Goal: Transaction & Acquisition: Subscribe to service/newsletter

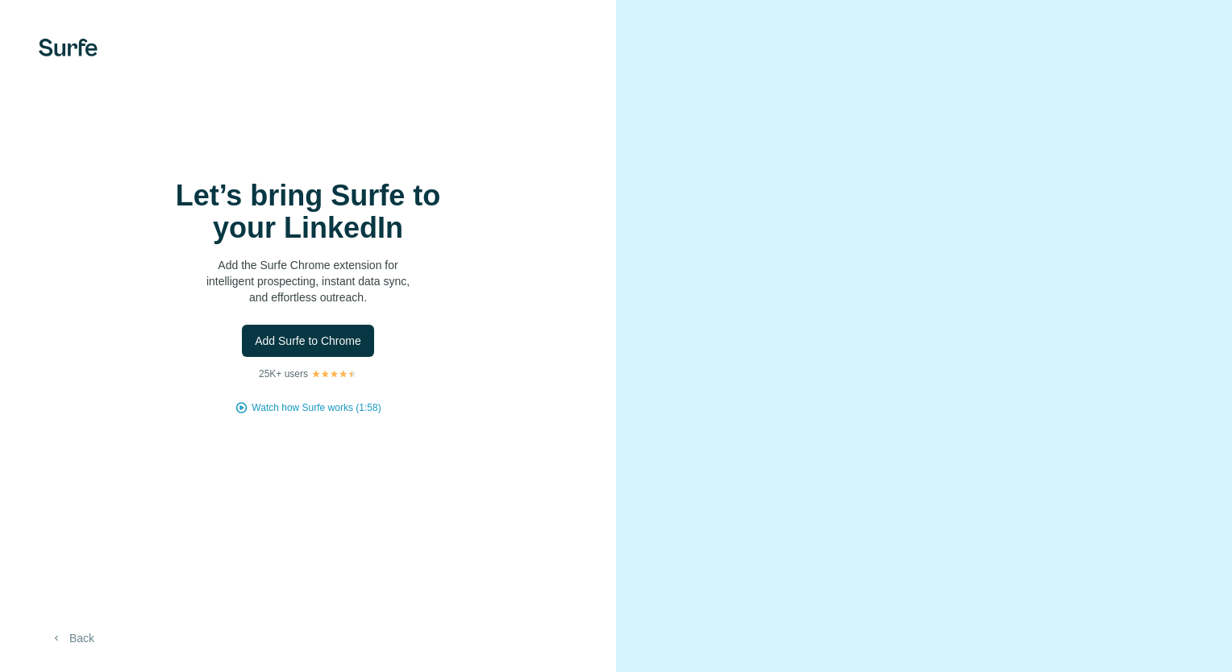
click at [77, 641] on button "Back" at bounding box center [72, 638] width 67 height 29
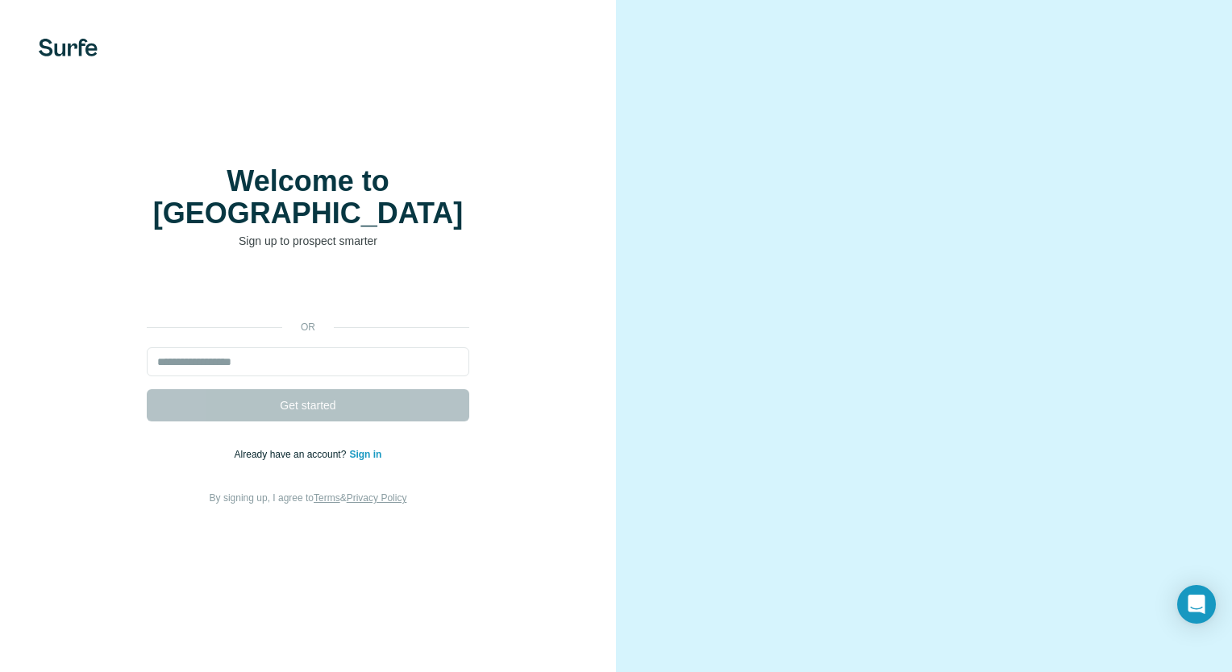
drag, startPoint x: 535, startPoint y: 193, endPoint x: 389, endPoint y: 246, distance: 155.3
click at [389, 246] on div "Welcome to Surfe Sign up to prospect smarter or Get started Already have an acc…" at bounding box center [307, 336] width 551 height 342
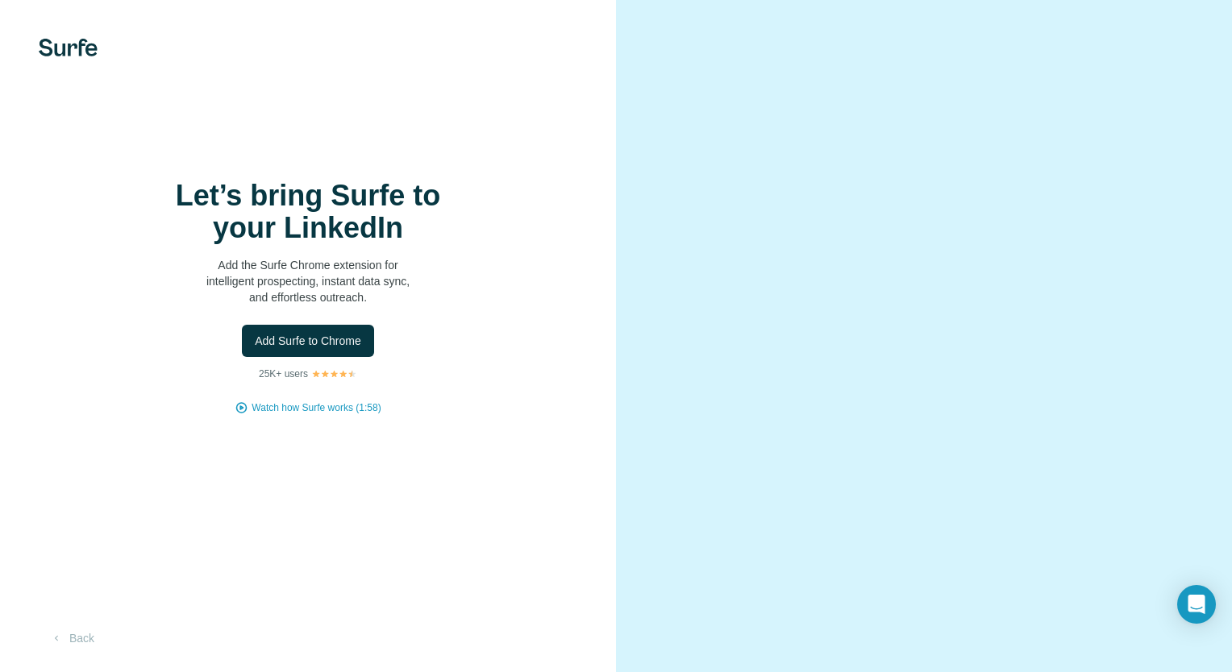
click at [534, 527] on div "Let’s bring Surfe to your LinkedIn Add the Surfe Chrome extension for intellige…" at bounding box center [308, 336] width 616 height 672
click at [73, 644] on button "Back" at bounding box center [72, 638] width 67 height 29
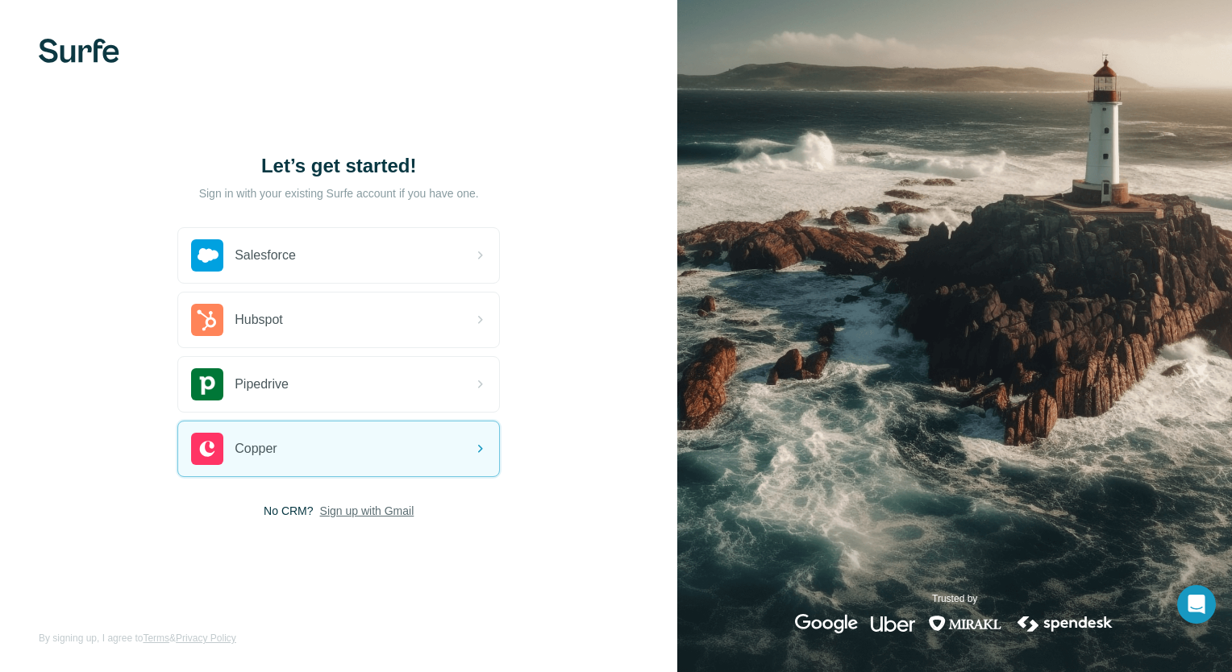
click at [380, 509] on span "Sign up with Gmail" at bounding box center [367, 511] width 94 height 16
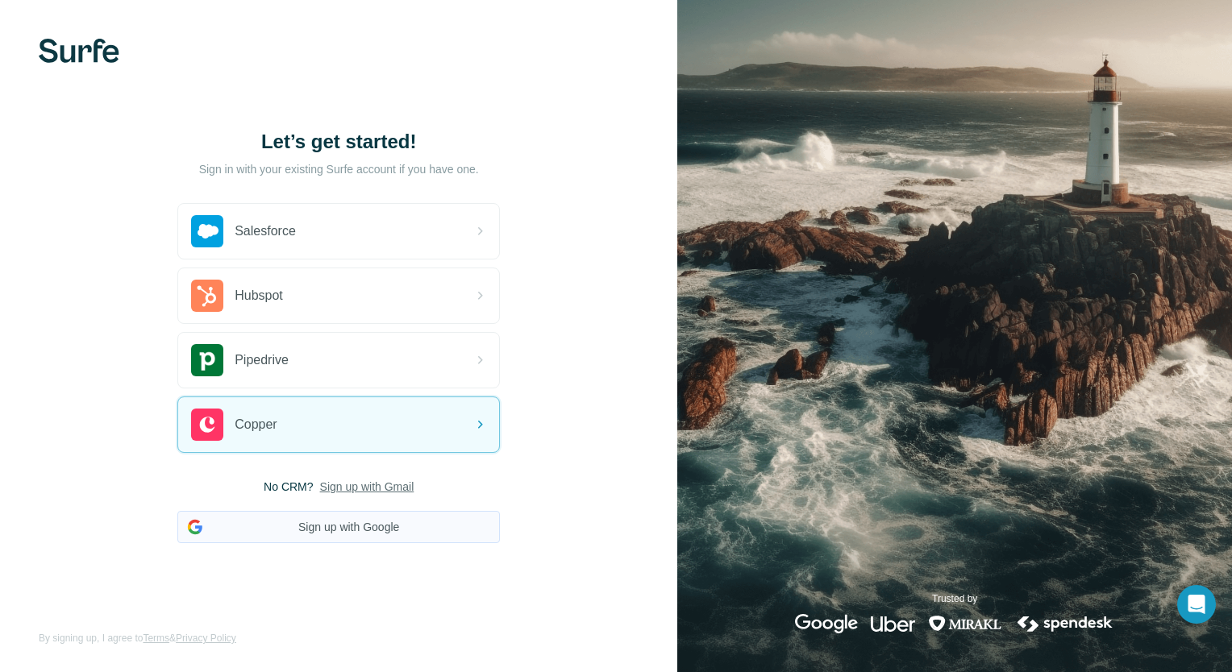
click at [372, 524] on button "Sign up with Google" at bounding box center [338, 527] width 322 height 32
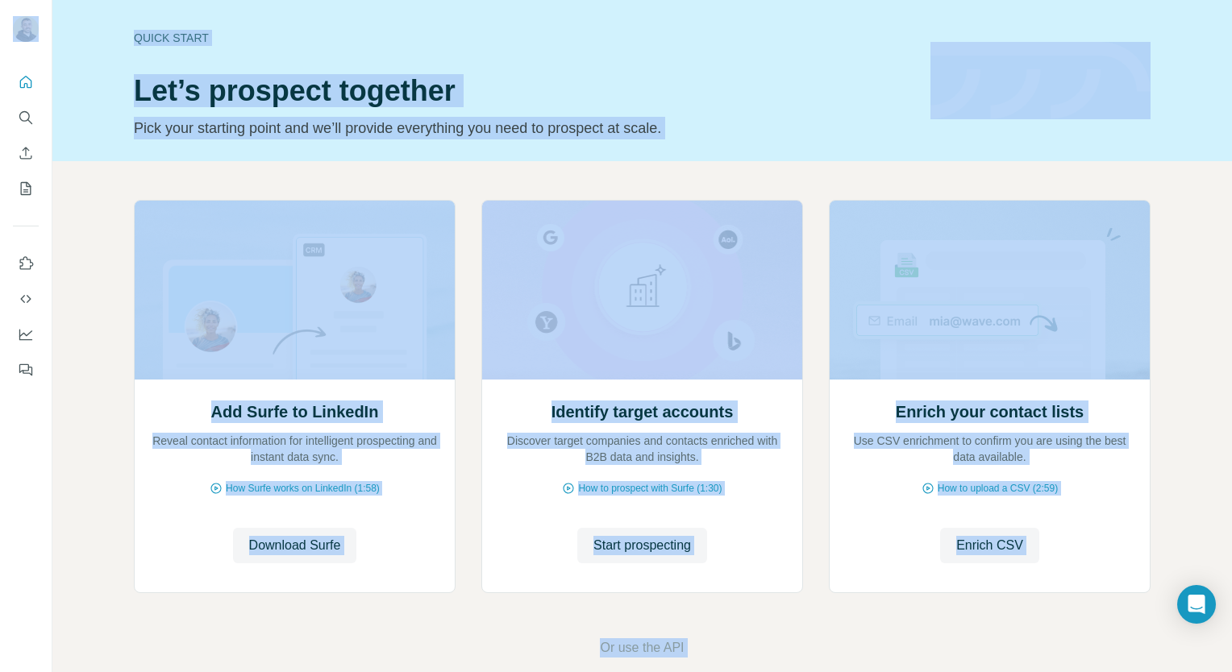
click at [796, 198] on div "Add Surfe to LinkedIn Reveal contact information for intelligent prospecting an…" at bounding box center [642, 428] width 1180 height 535
